Goal: Understand process/instructions

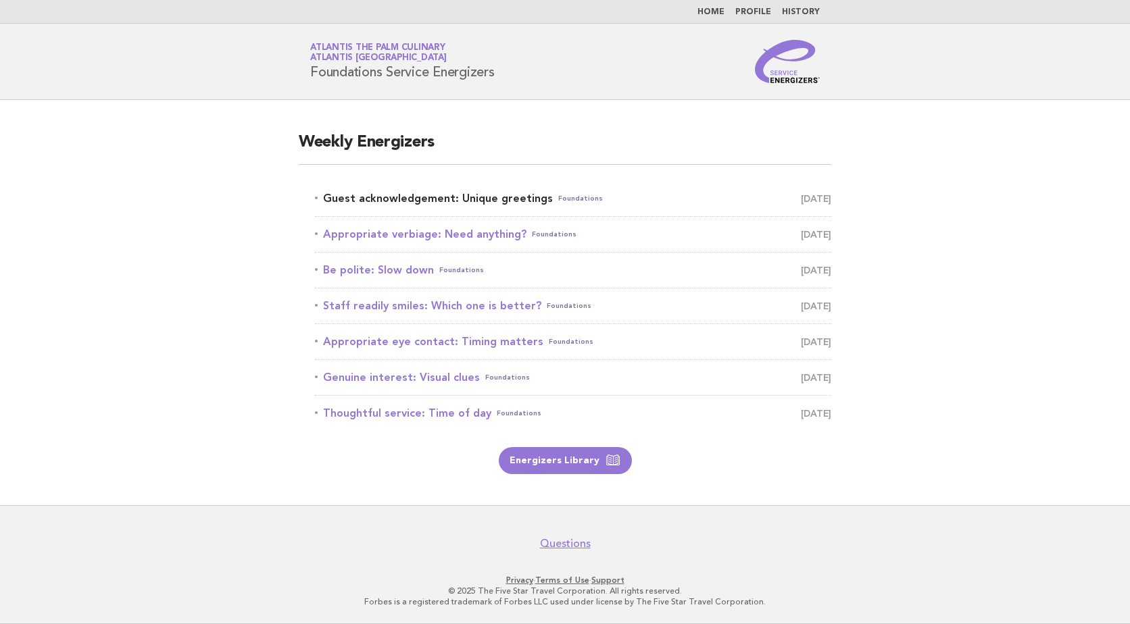
click at [502, 194] on link "Guest acknowledgement: Unique greetings Foundations [DATE]" at bounding box center [573, 198] width 516 height 19
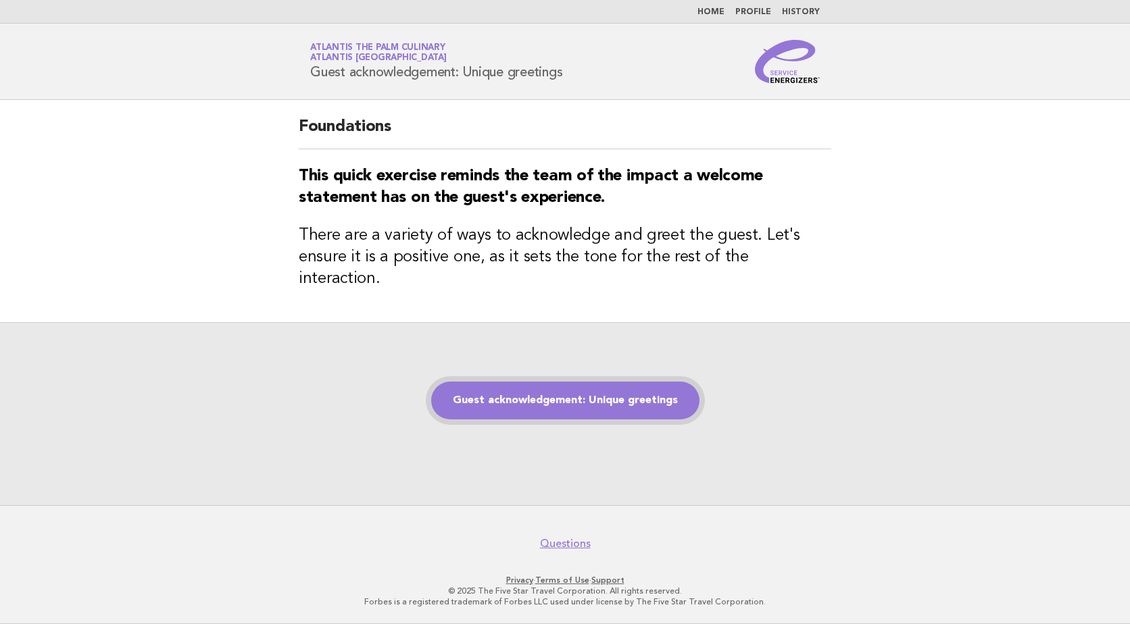
click at [630, 397] on link "Guest acknowledgement: Unique greetings" at bounding box center [565, 401] width 268 height 38
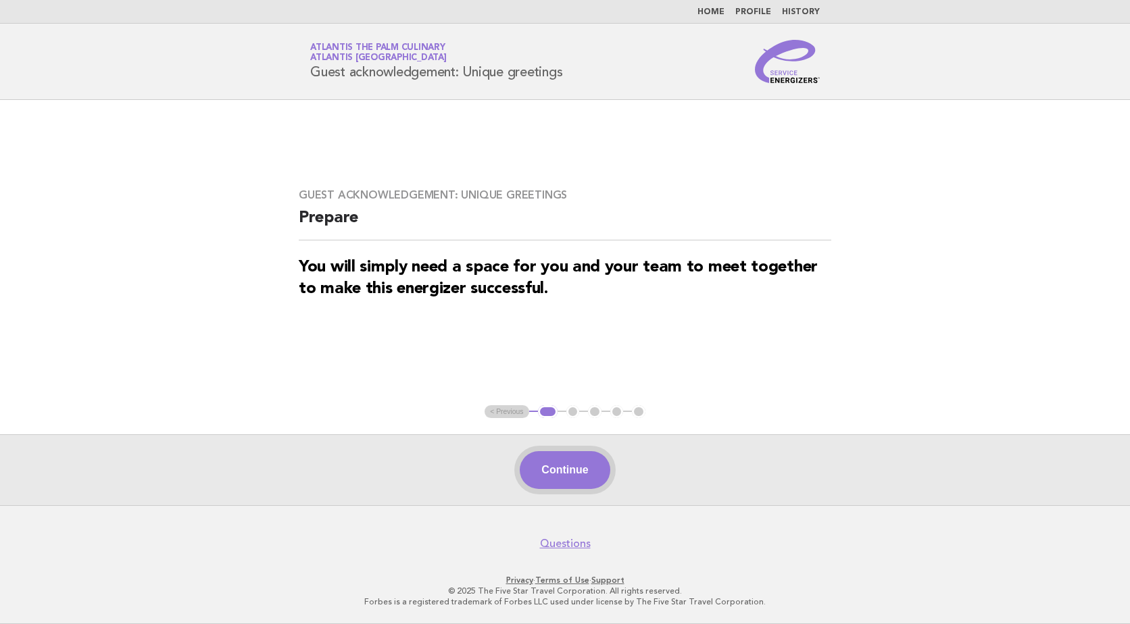
click at [578, 461] on button "Continue" at bounding box center [565, 470] width 90 height 38
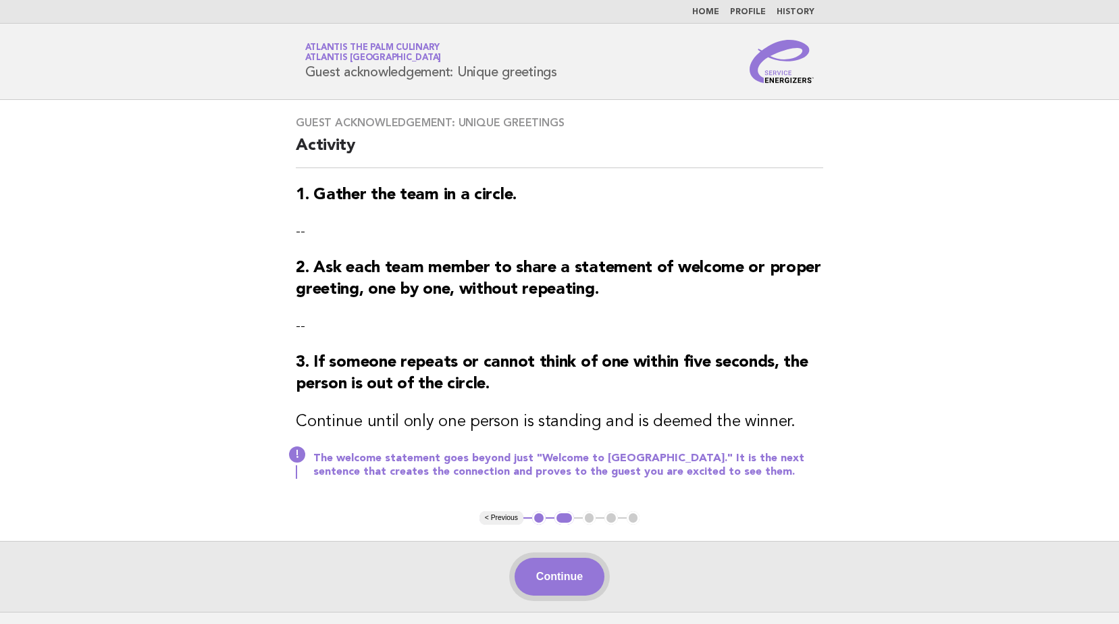
click at [574, 578] on button "Continue" at bounding box center [560, 577] width 90 height 38
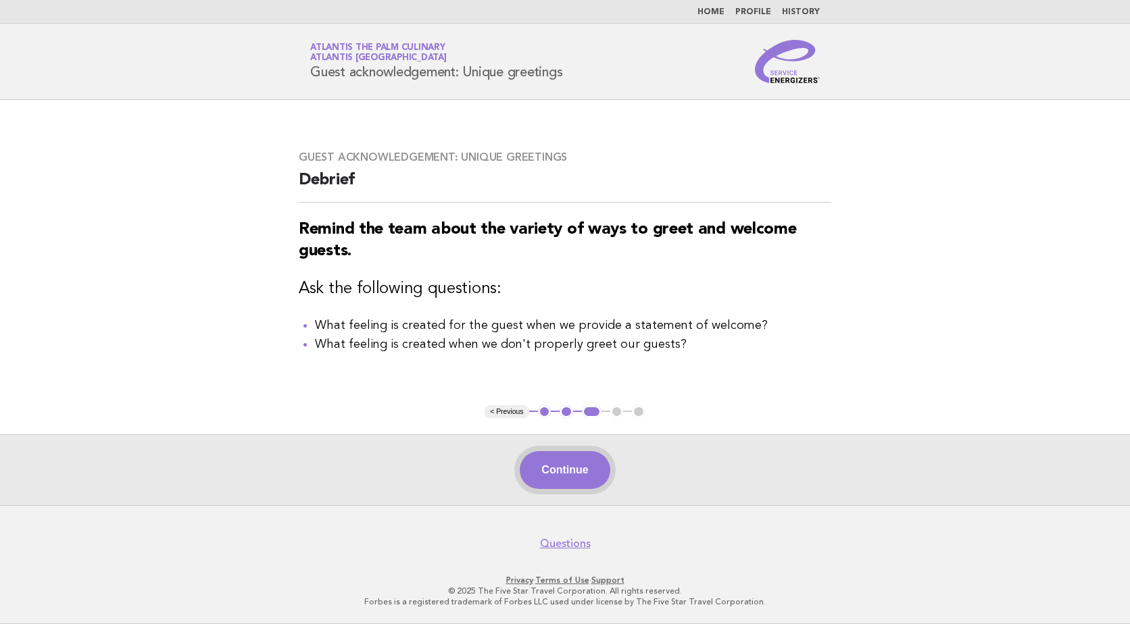
click at [582, 478] on button "Continue" at bounding box center [565, 470] width 90 height 38
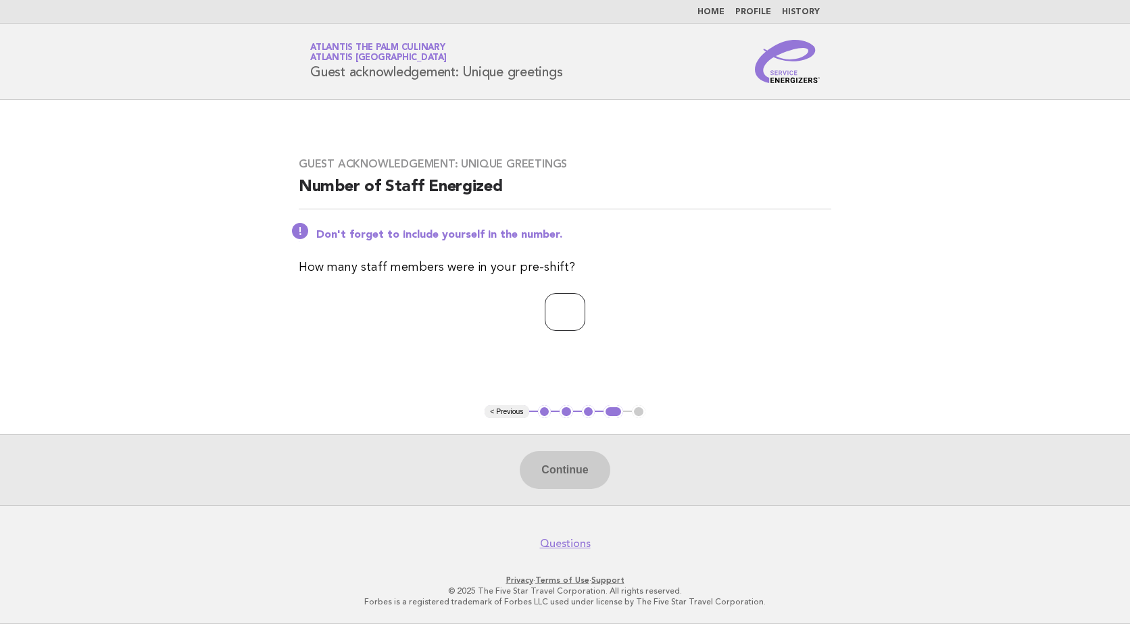
click at [565, 317] on input "number" at bounding box center [565, 312] width 41 height 38
type input "**"
click at [559, 461] on button "Continue" at bounding box center [565, 470] width 90 height 38
